Goal: Information Seeking & Learning: Compare options

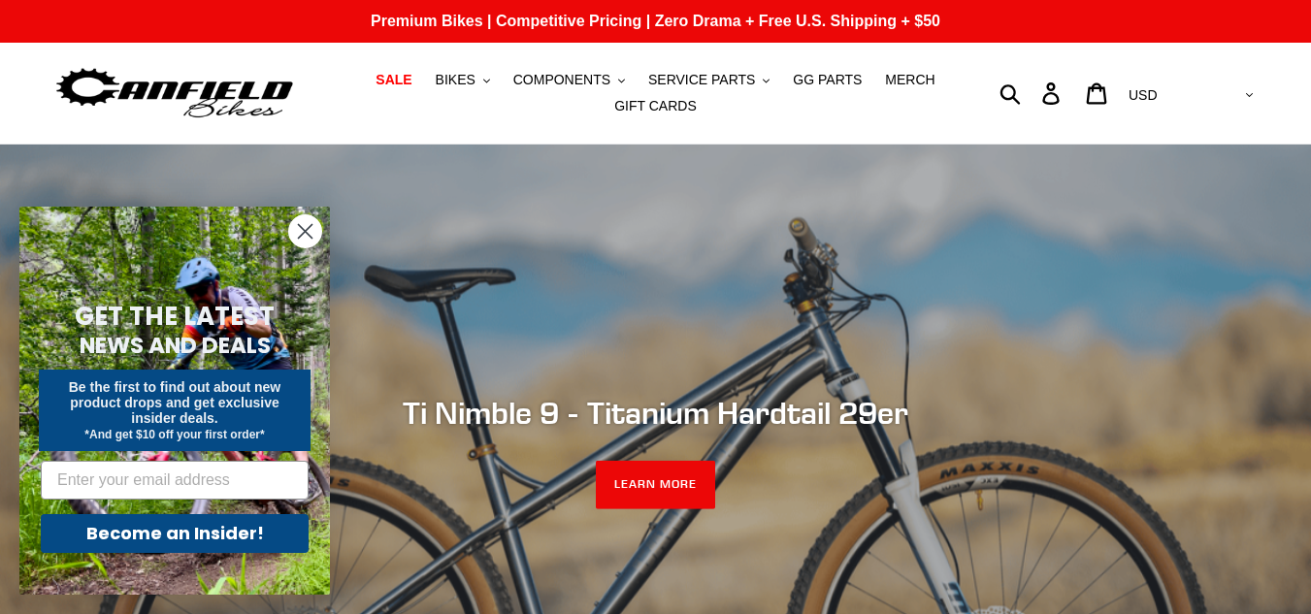
click at [299, 232] on circle "Close dialog" at bounding box center [305, 231] width 32 height 32
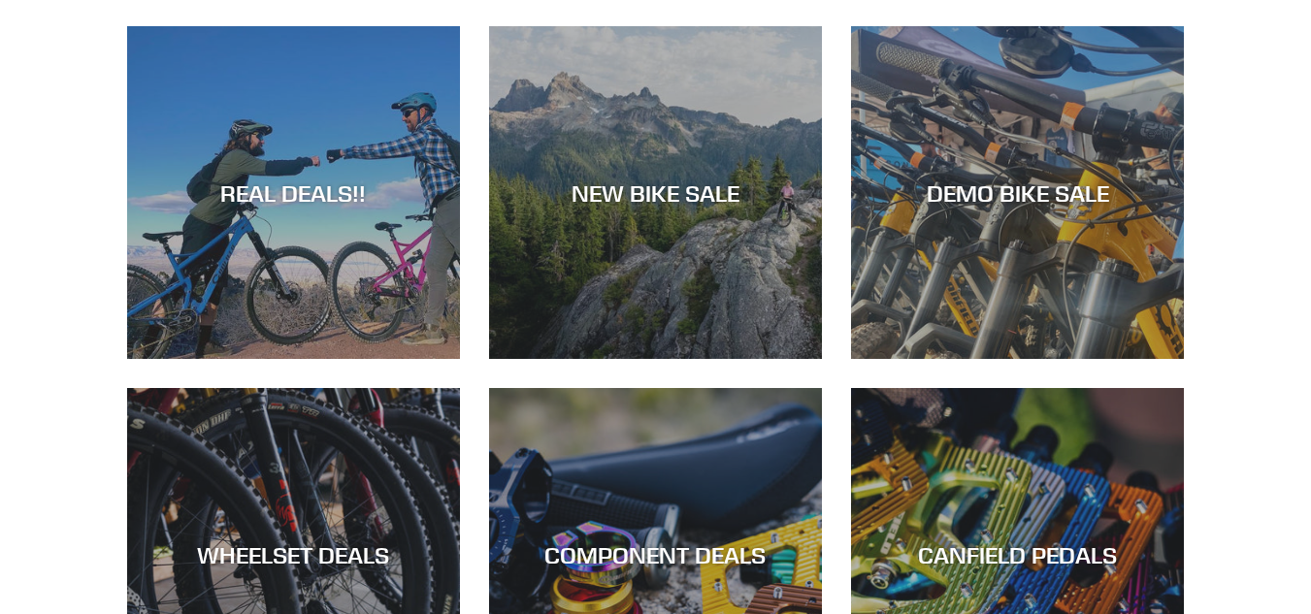
scroll to position [771, 0]
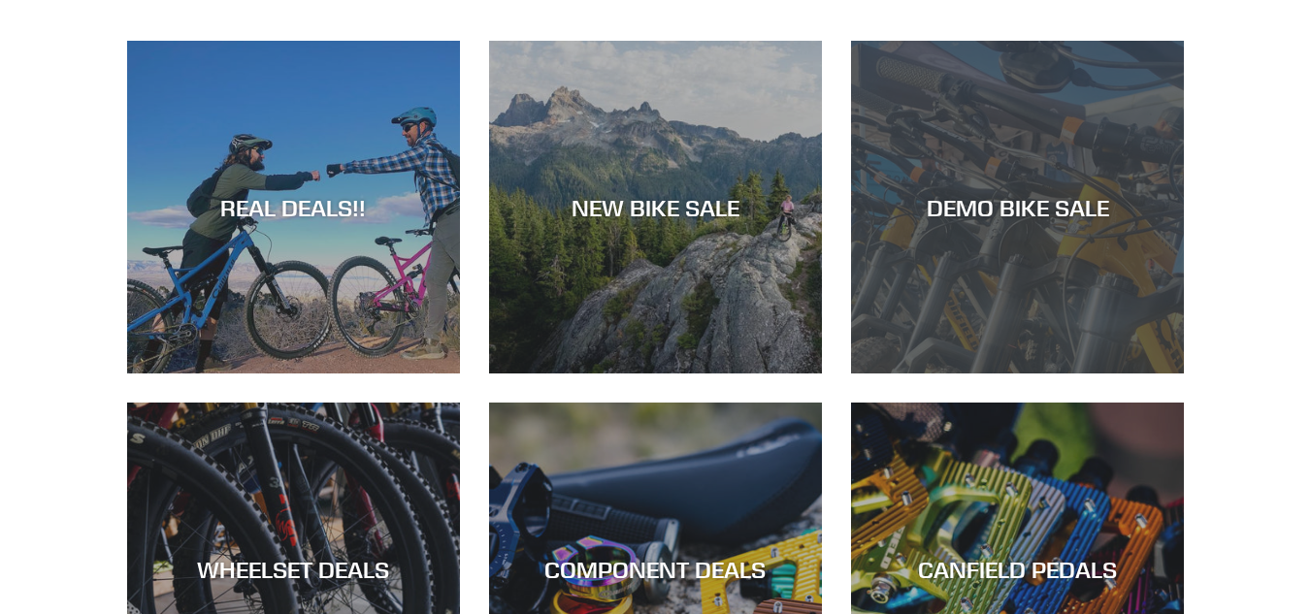
click at [978, 214] on div "DEMO BIKE SALE" at bounding box center [1017, 207] width 333 height 28
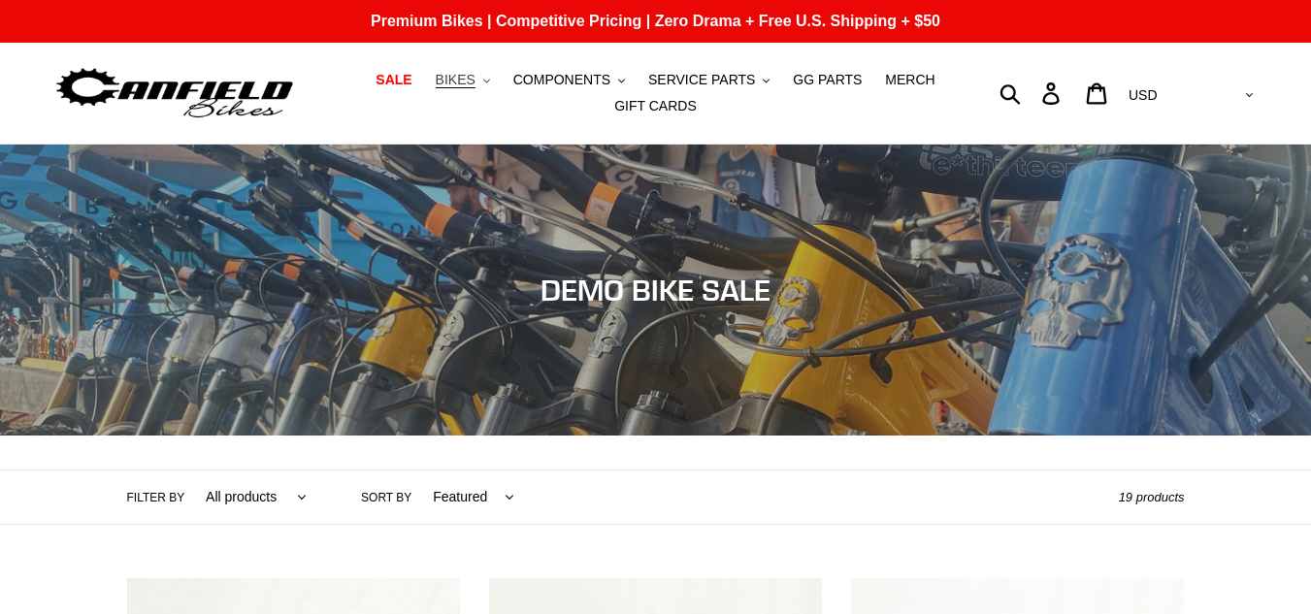
click at [490, 82] on button "BIKES .cls-1{fill:#231f20}" at bounding box center [463, 80] width 74 height 26
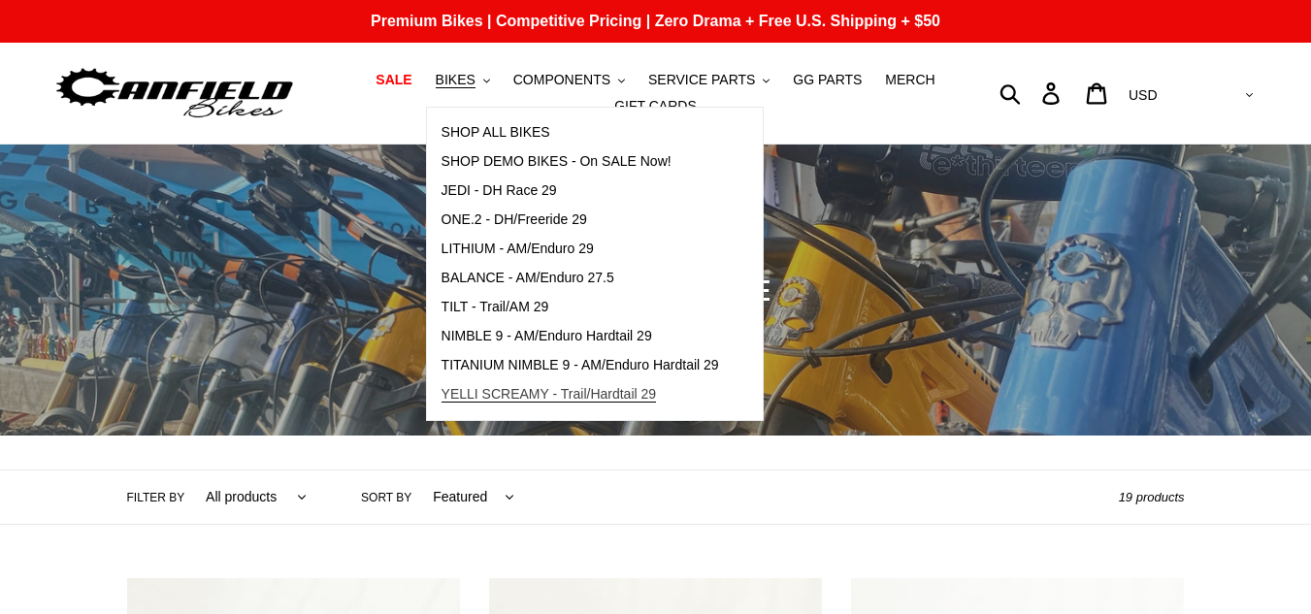
click at [585, 394] on span "YELLI SCREAMY - Trail/Hardtail 29" at bounding box center [548, 394] width 215 height 16
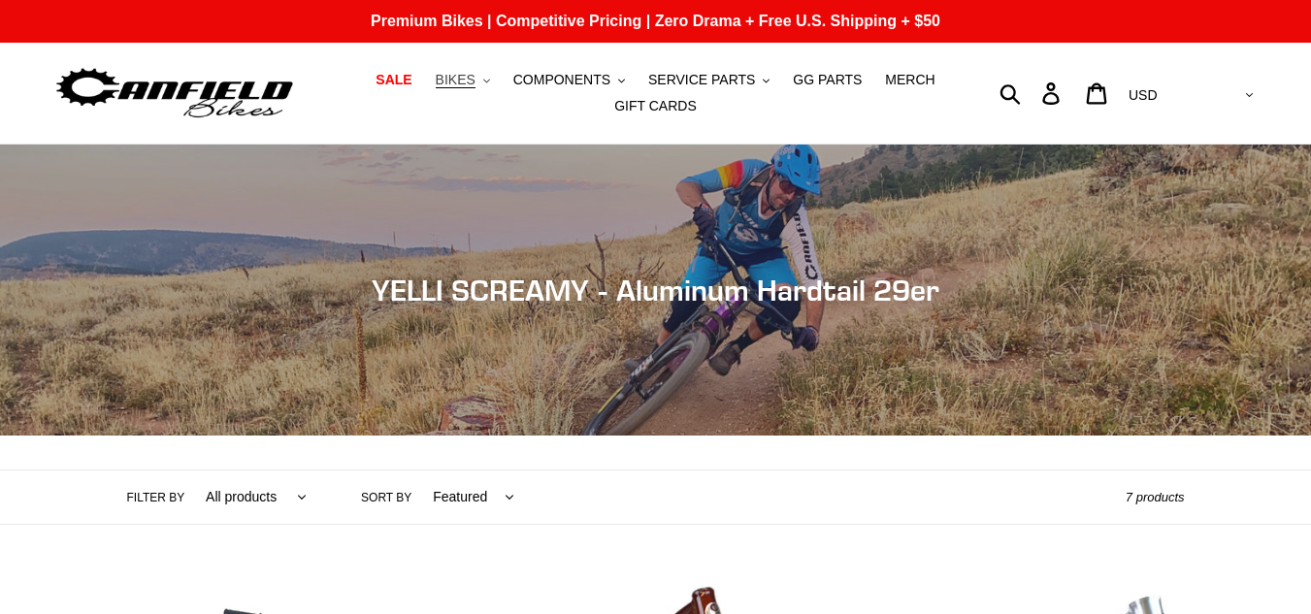
click at [475, 81] on span "BIKES" at bounding box center [456, 80] width 40 height 16
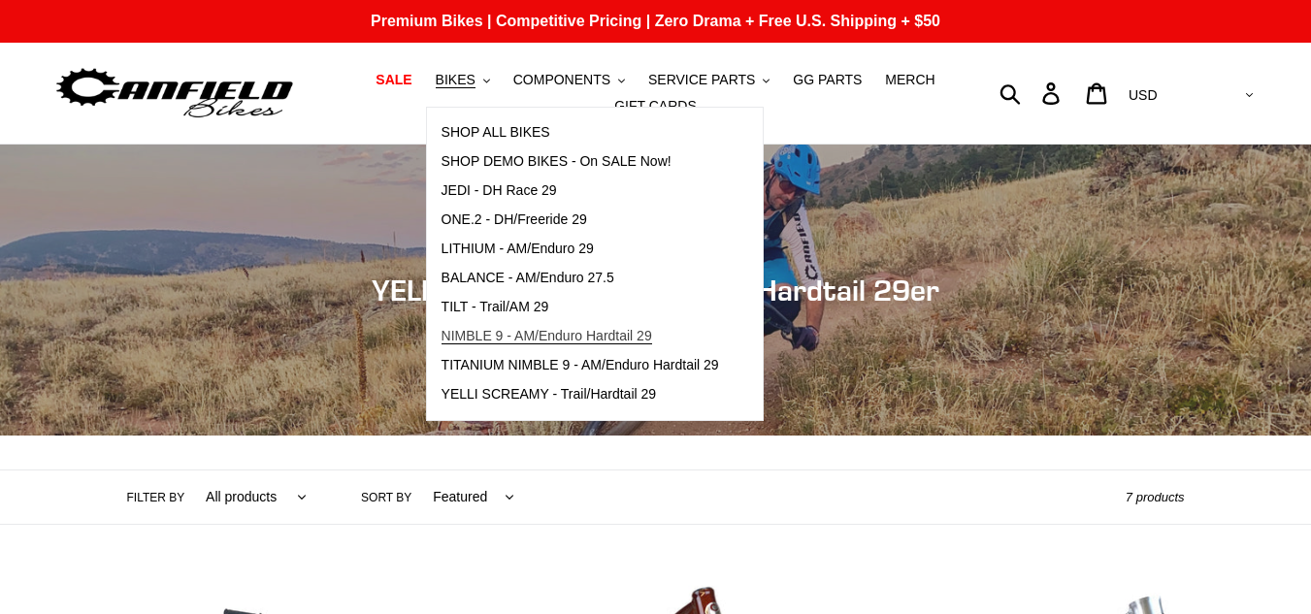
click at [532, 340] on span "NIMBLE 9 - AM/Enduro Hardtail 29" at bounding box center [546, 336] width 211 height 16
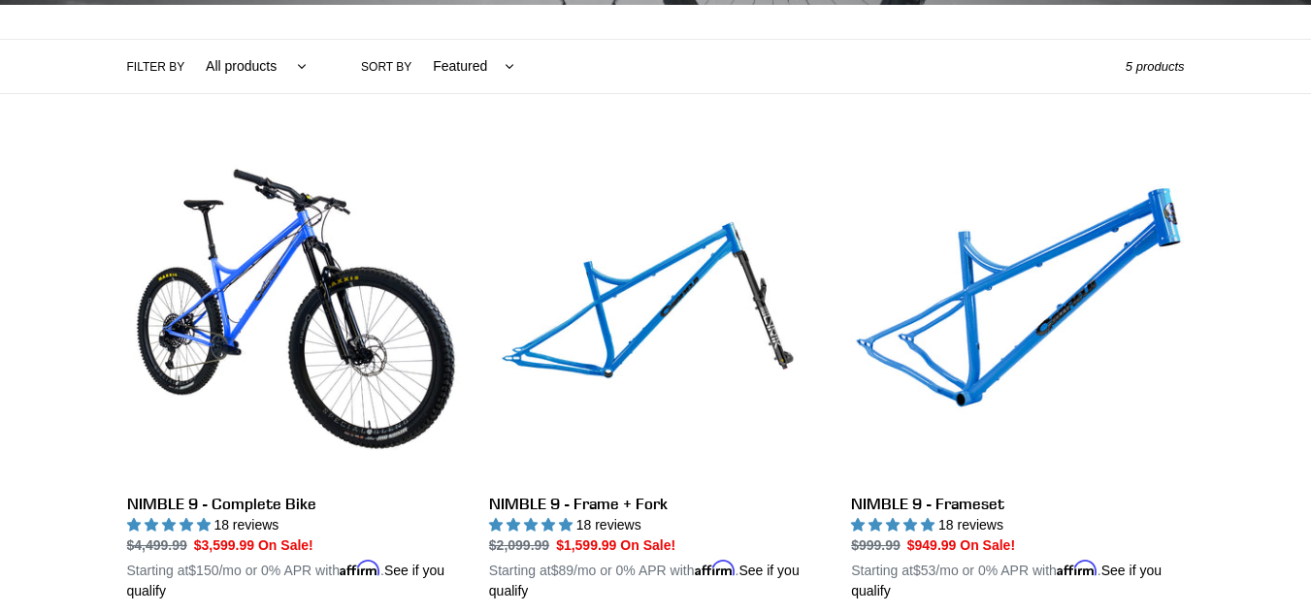
scroll to position [451, 0]
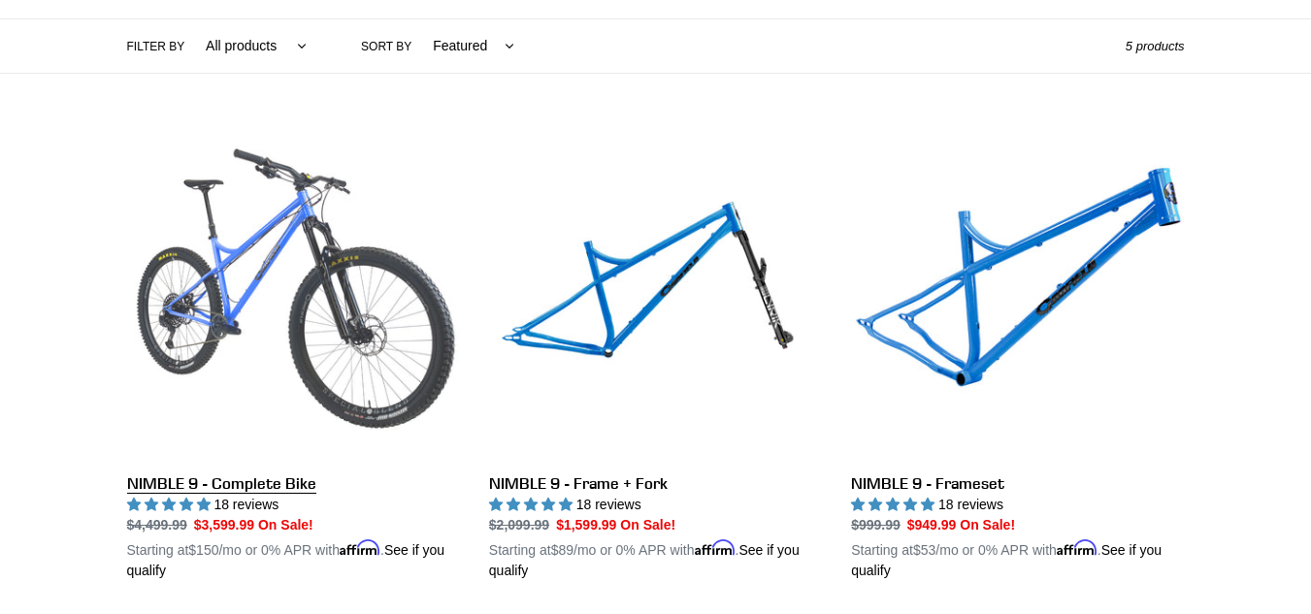
click at [320, 276] on link "NIMBLE 9 - Complete Bike" at bounding box center [293, 354] width 333 height 454
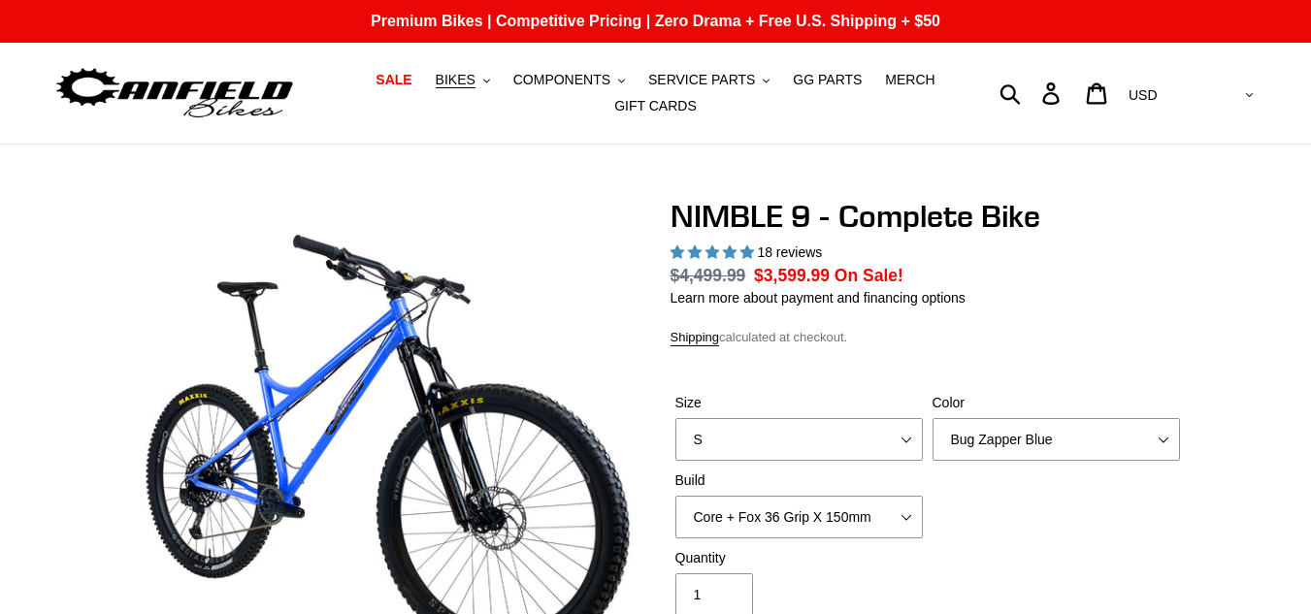
select select "highest-rating"
